Goal: Task Accomplishment & Management: Manage account settings

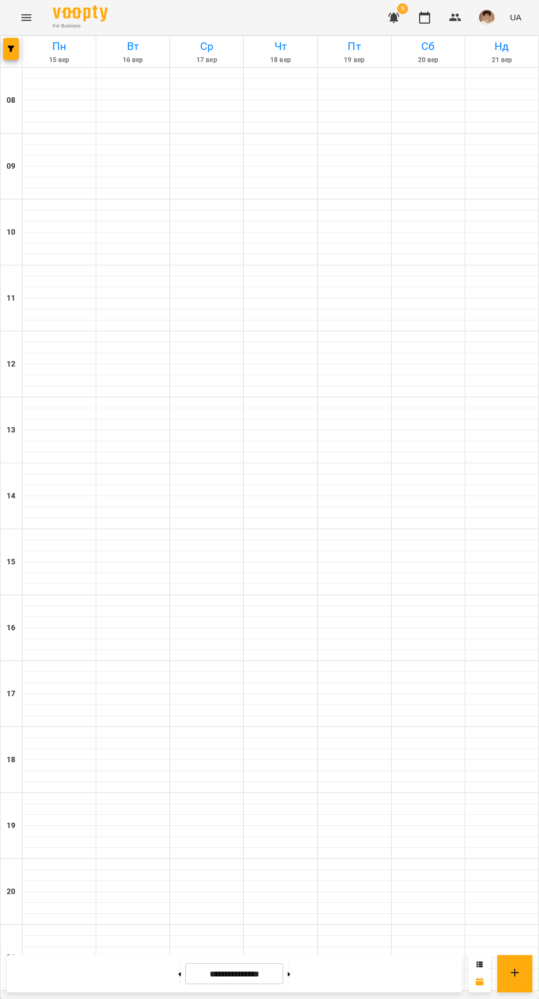
click at [481, 19] on img "button" at bounding box center [486, 17] width 15 height 15
click at [500, 118] on div at bounding box center [269, 499] width 539 height 999
click at [485, 15] on img "button" at bounding box center [486, 17] width 15 height 15
click at [489, 112] on div at bounding box center [269, 499] width 539 height 999
click at [490, 10] on img "button" at bounding box center [486, 17] width 15 height 15
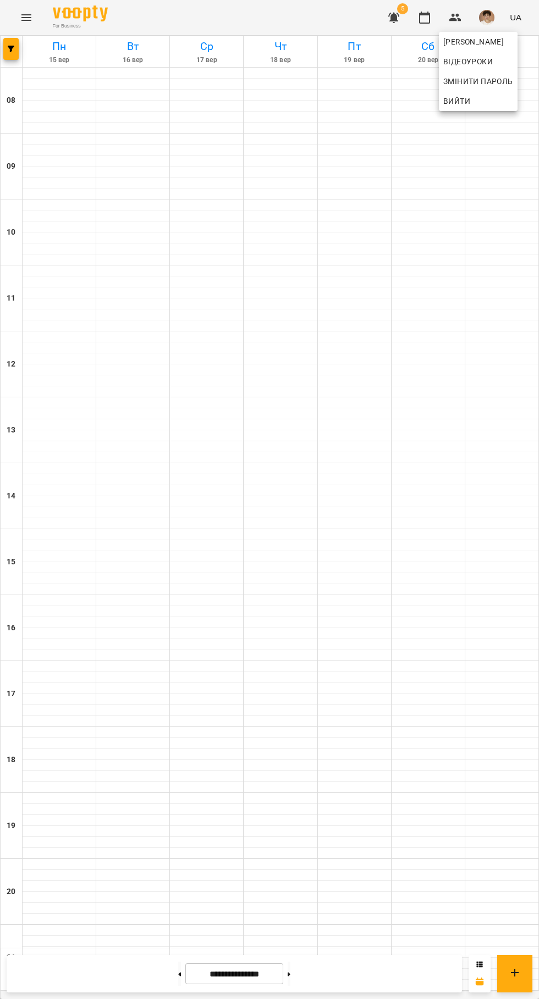
click at [474, 105] on span "Вийти" at bounding box center [478, 101] width 70 height 13
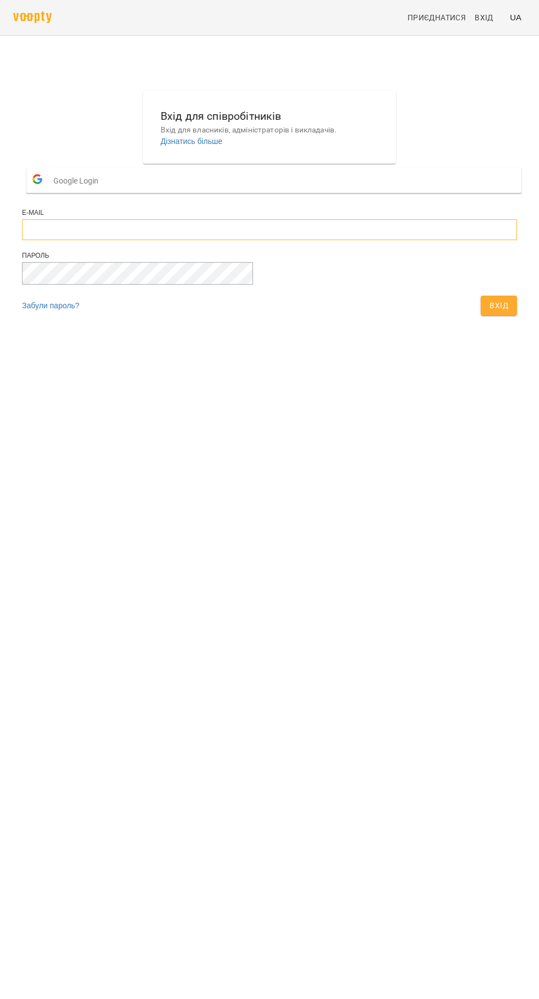
click at [304, 240] on input "email" at bounding box center [269, 229] width 495 height 21
type input "**********"
click at [480, 296] on button "Вхід" at bounding box center [498, 306] width 36 height 20
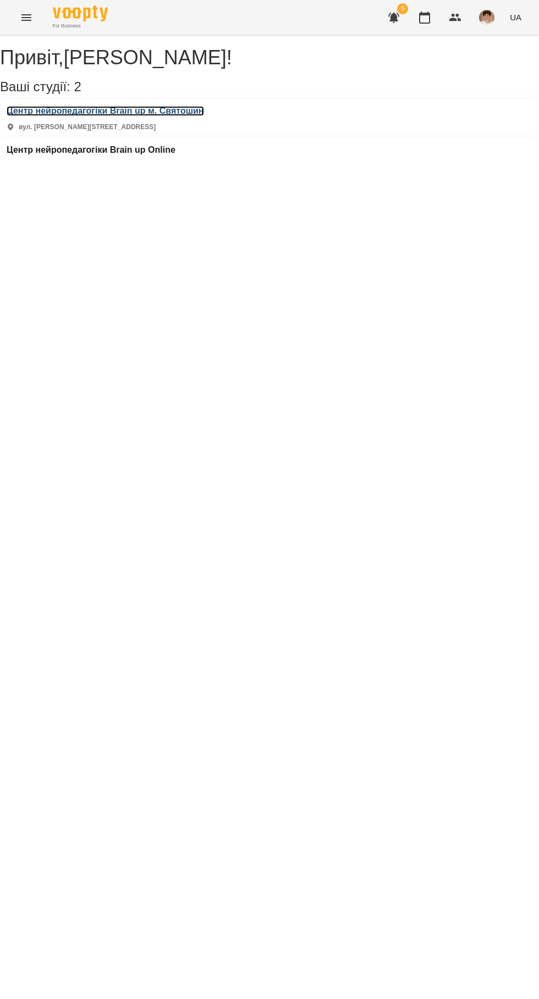
click at [186, 116] on h3 "Центр нейропедагогіки Brain up м. Святошин" at bounding box center [105, 111] width 197 height 10
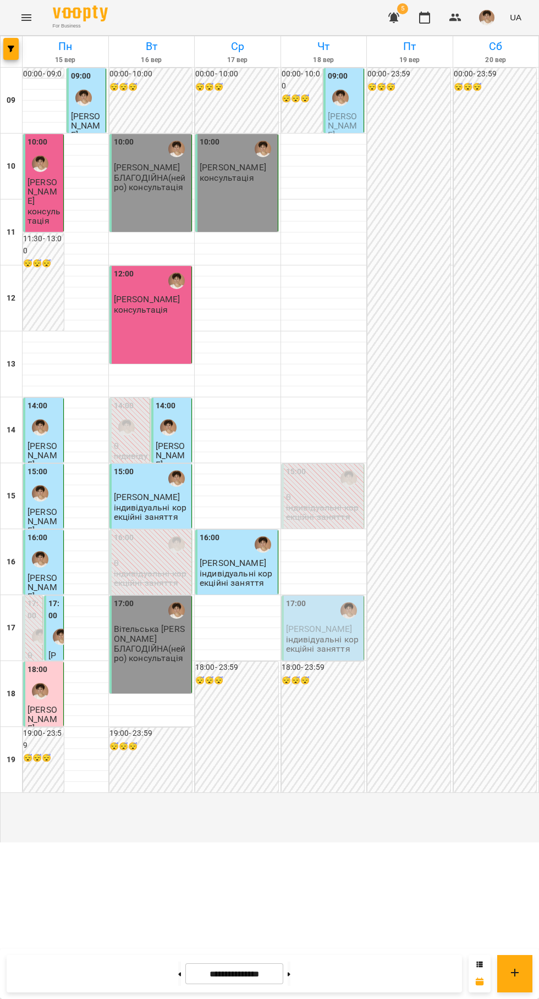
click at [323, 623] on div "17:00" at bounding box center [324, 610] width 76 height 25
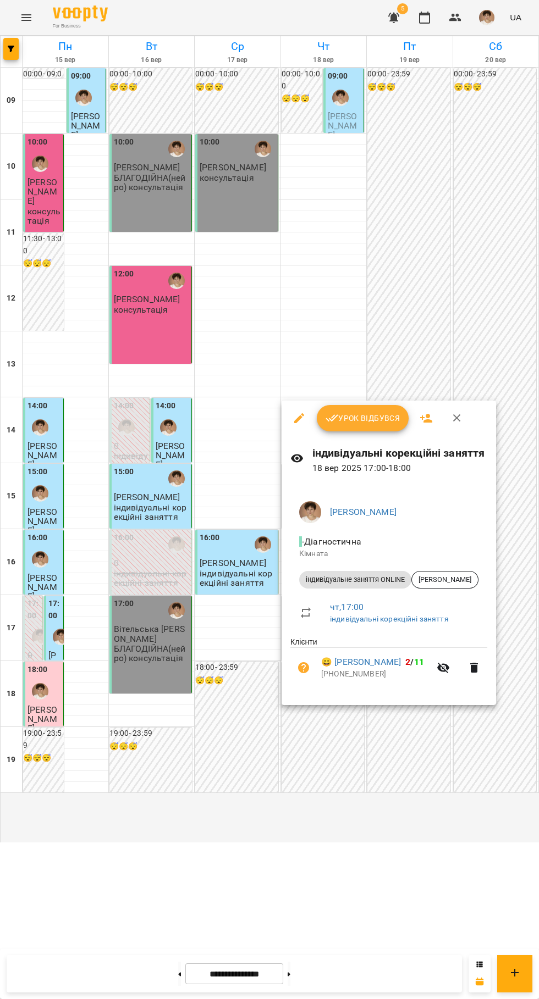
click at [354, 403] on div "Урок відбувся" at bounding box center [388, 418] width 214 height 35
click at [361, 406] on button "Урок відбувся" at bounding box center [363, 418] width 92 height 26
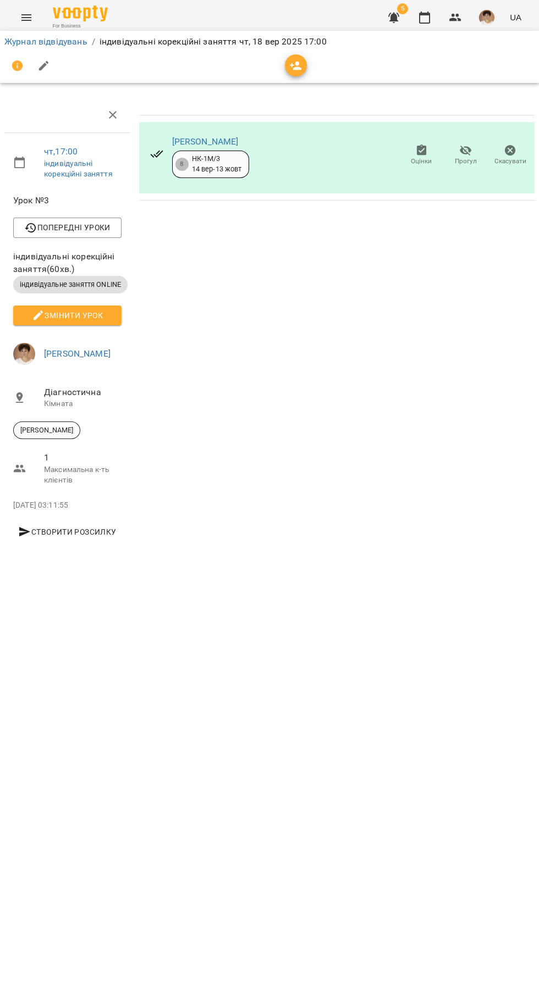
click at [488, 10] on img "button" at bounding box center [486, 17] width 15 height 15
click at [425, 16] on div at bounding box center [269, 499] width 539 height 999
click at [426, 17] on icon "button" at bounding box center [424, 17] width 13 height 13
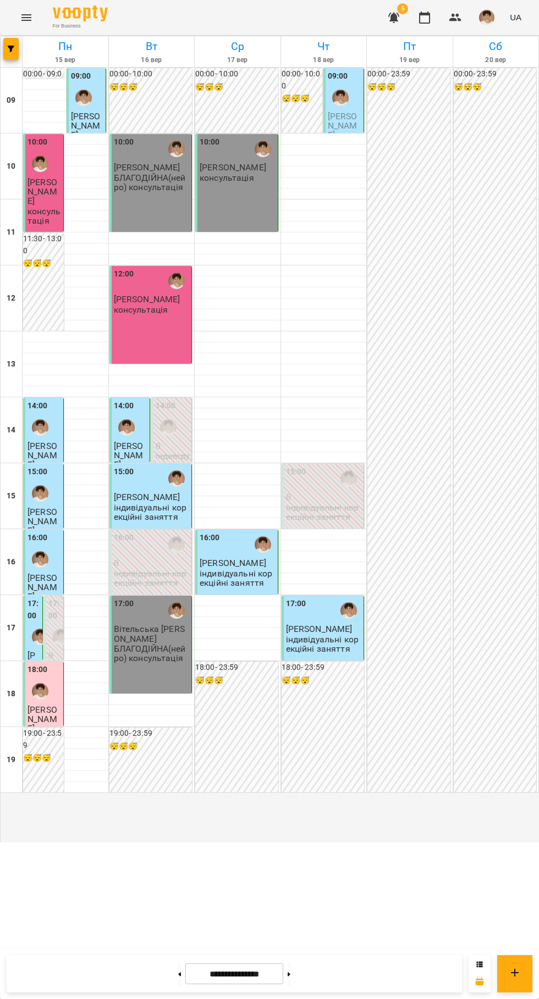
click at [290, 966] on button at bounding box center [289, 974] width 3 height 24
type input "**********"
